Goal: Task Accomplishment & Management: Manage account settings

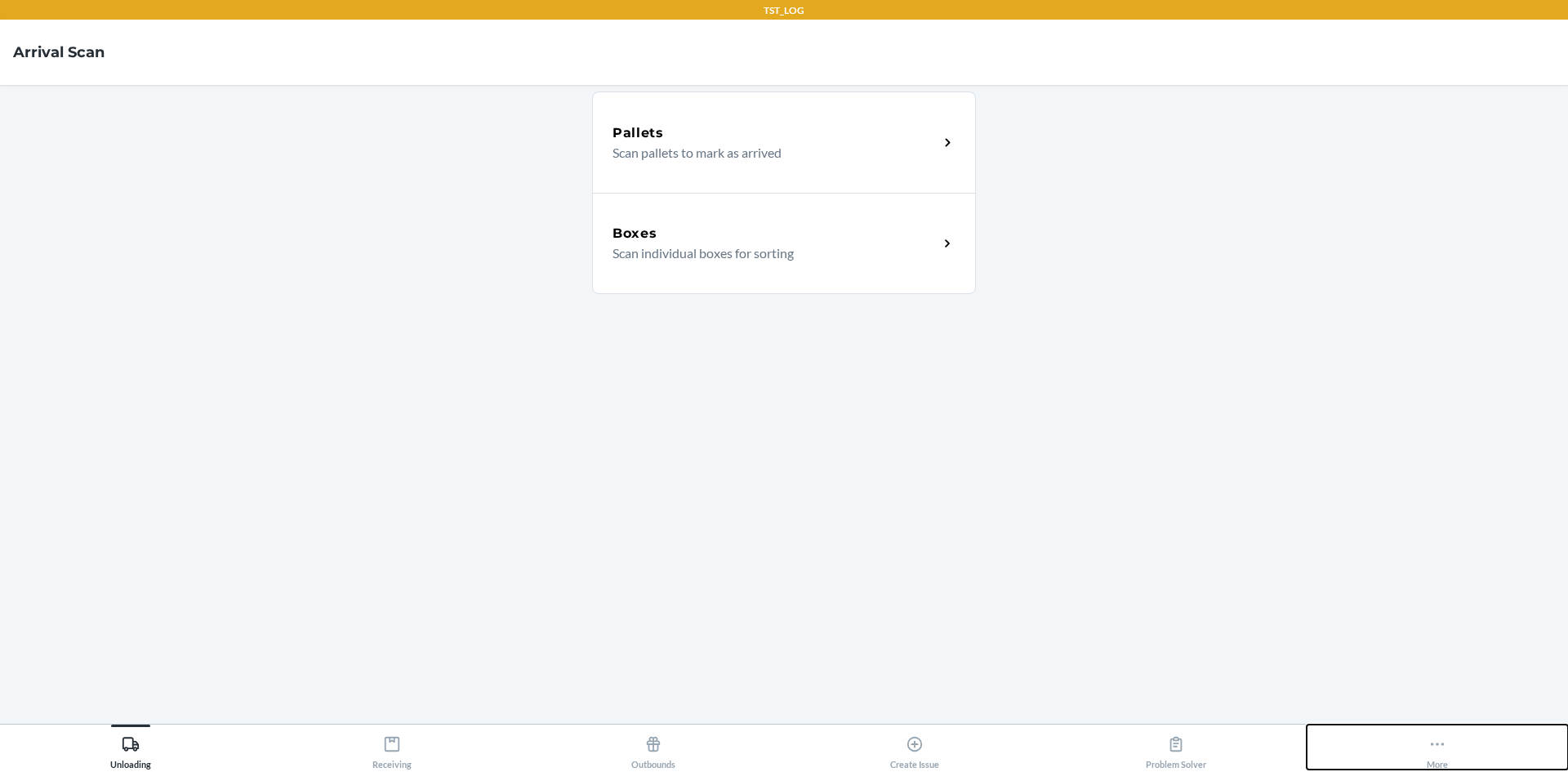
click at [1446, 735] on icon at bounding box center [1437, 743] width 18 height 18
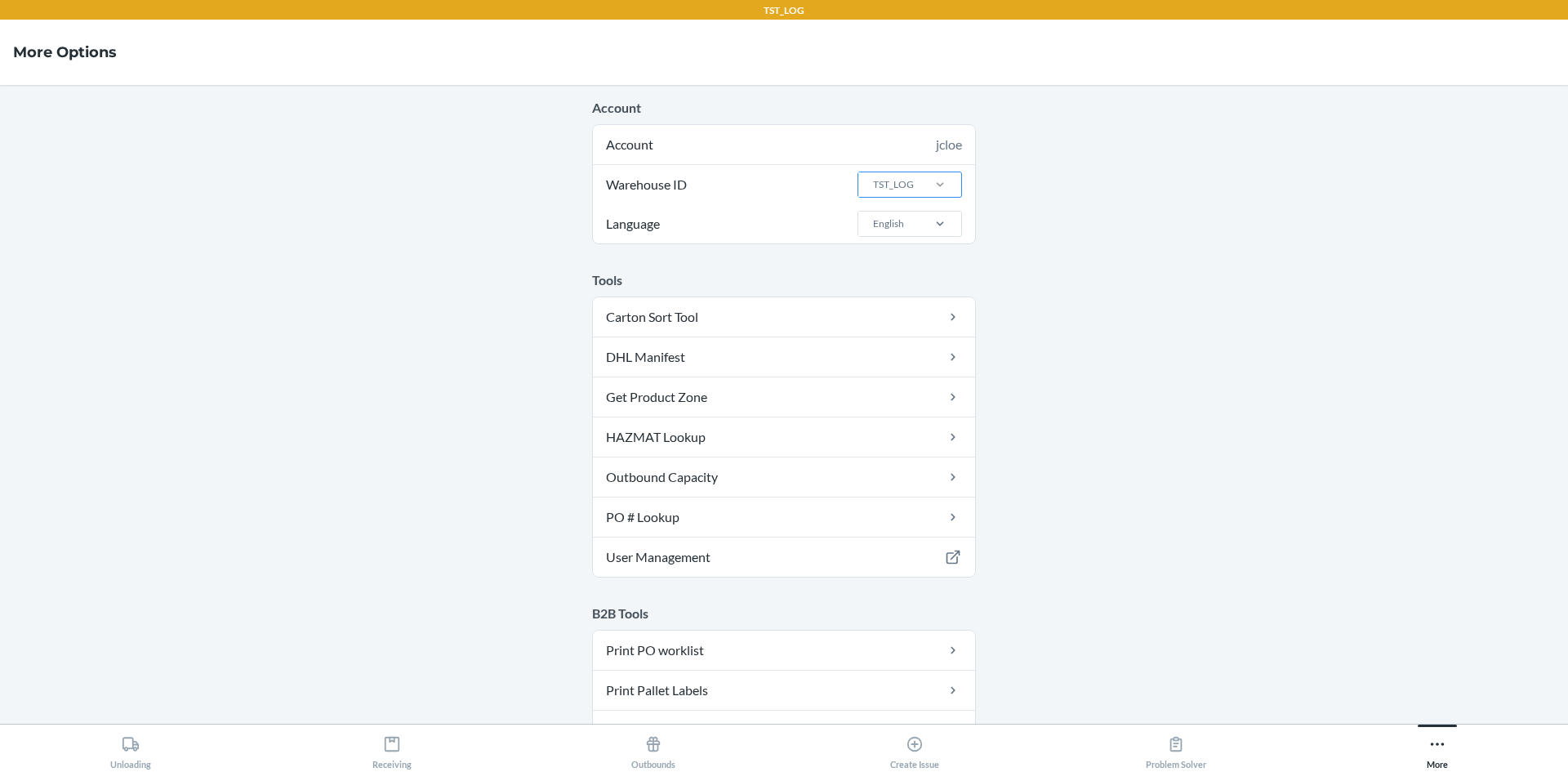
click at [946, 187] on div at bounding box center [940, 184] width 43 height 16
click at [873, 187] on input "Warehouse ID TST_LOG" at bounding box center [872, 184] width 2 height 15
click at [883, 322] on div "DFW1TMP" at bounding box center [915, 313] width 89 height 31
click at [873, 192] on input "Warehouse ID option DFW1TMP focused, 4 of 25. 25 results available. Use Up and …" at bounding box center [872, 184] width 2 height 15
click at [369, 762] on button "Receiving" at bounding box center [391, 747] width 261 height 45
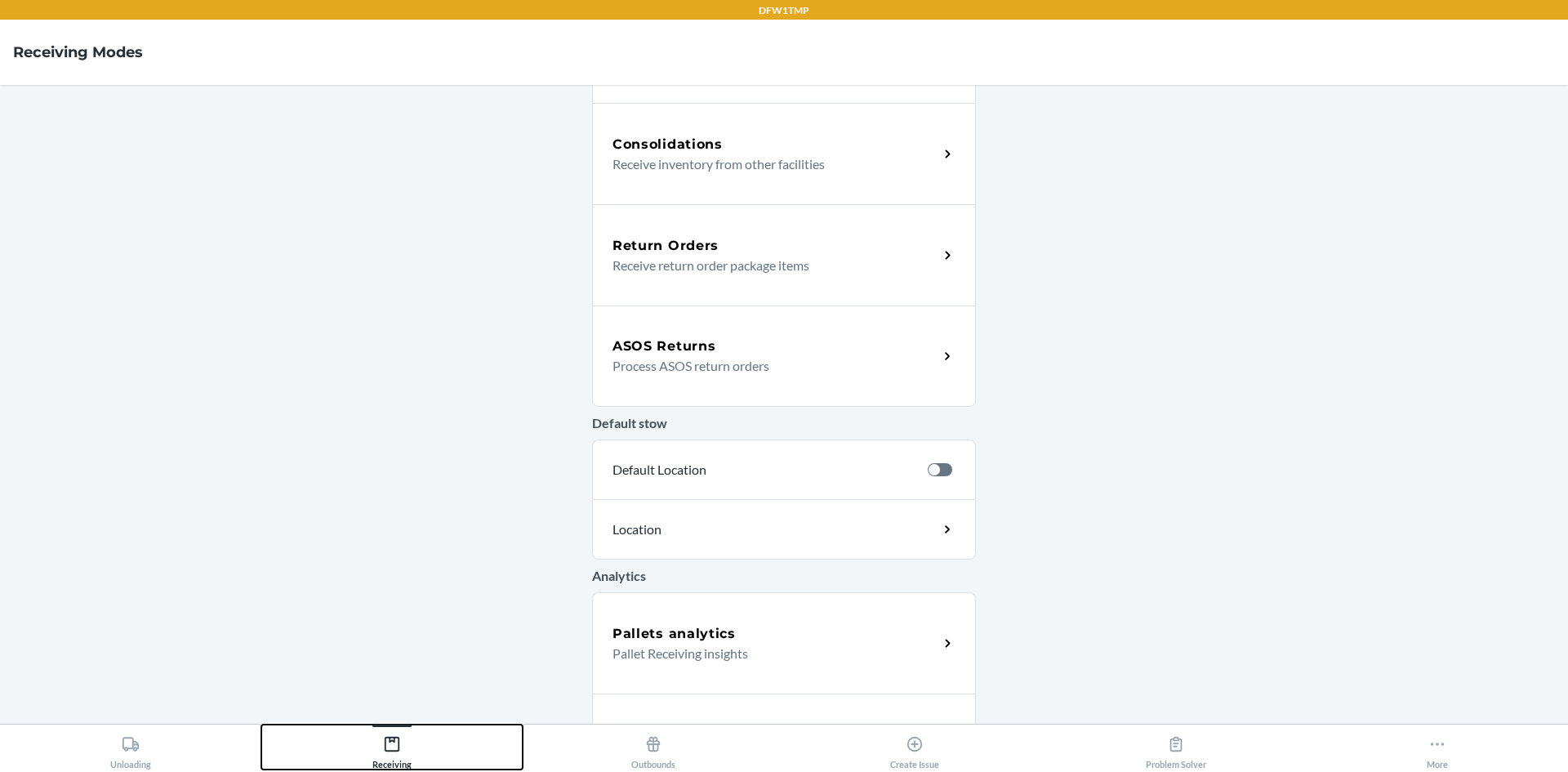
scroll to position [468, 0]
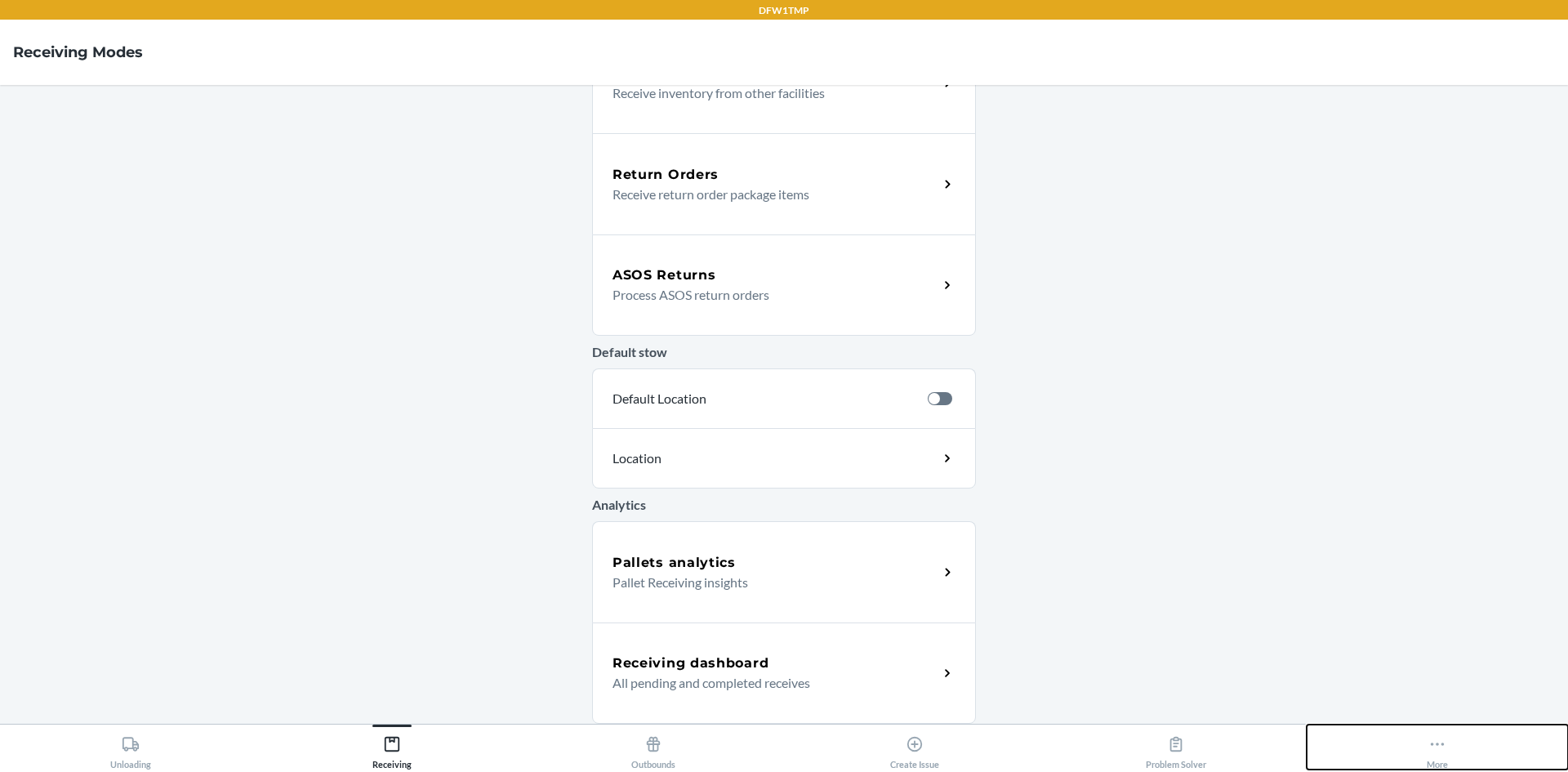
click at [1422, 738] on button "More" at bounding box center [1437, 747] width 261 height 45
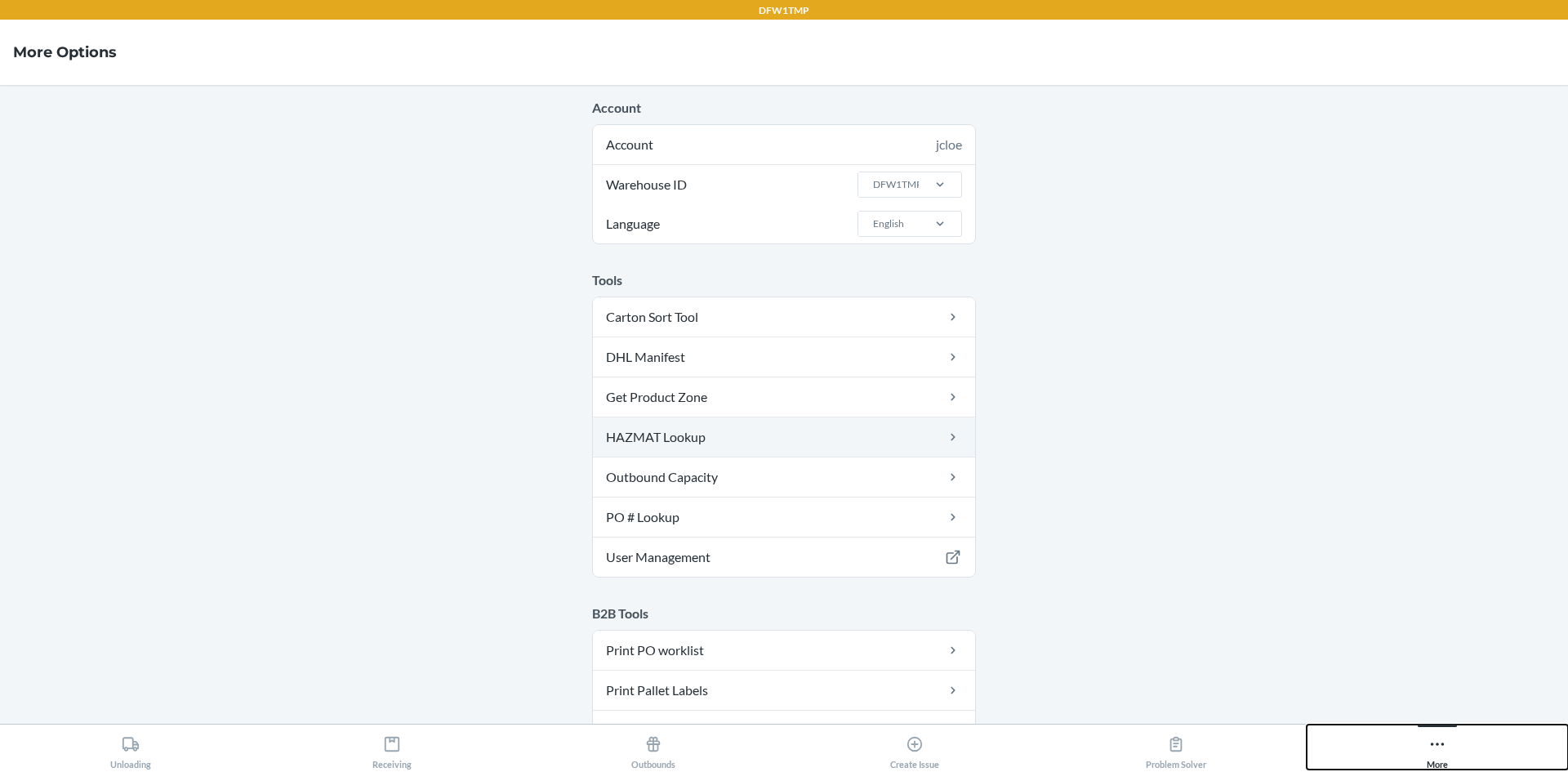
scroll to position [163, 0]
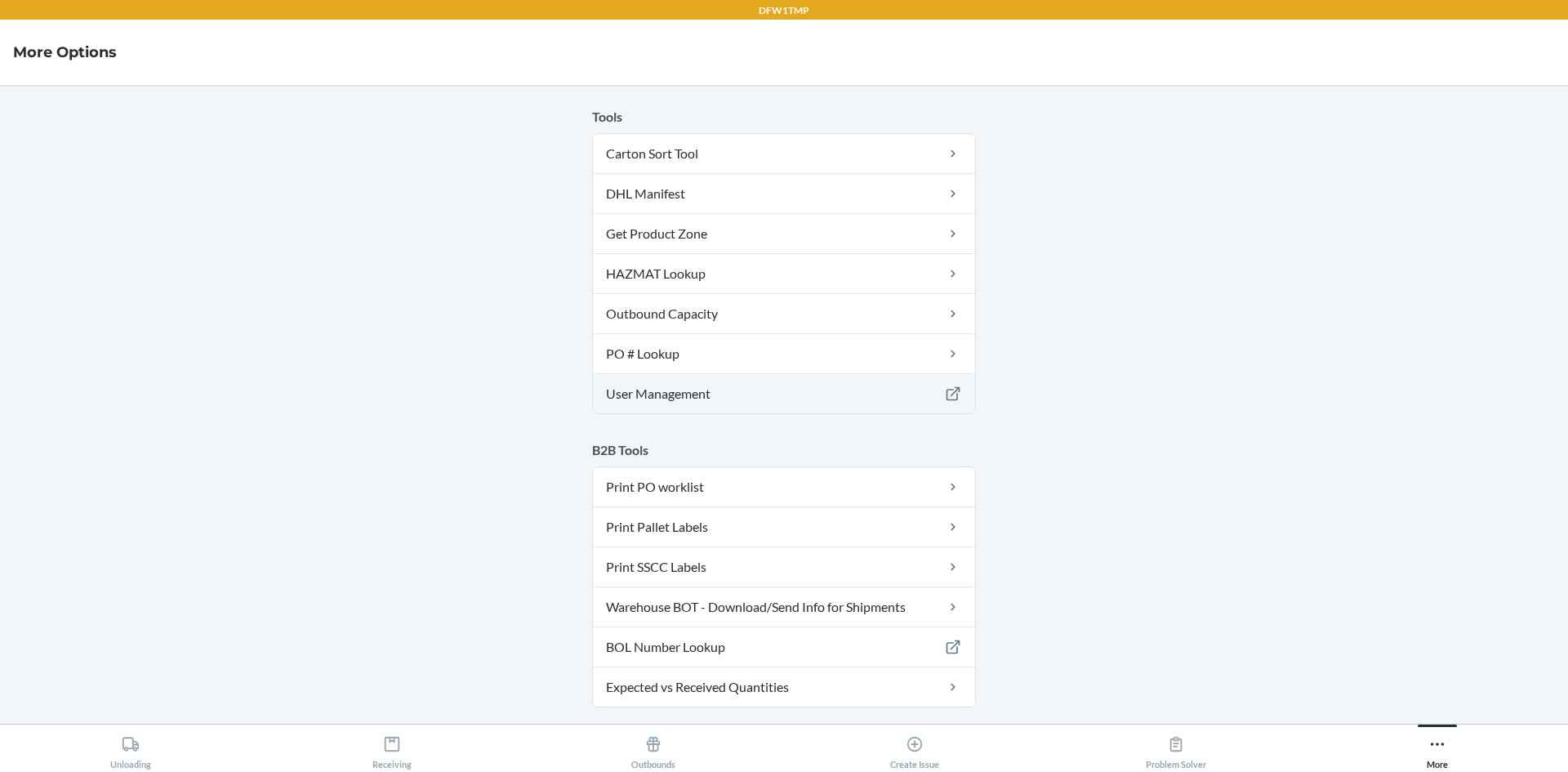
click at [677, 392] on link "User Management" at bounding box center [784, 393] width 383 height 39
